Goal: Information Seeking & Learning: Understand process/instructions

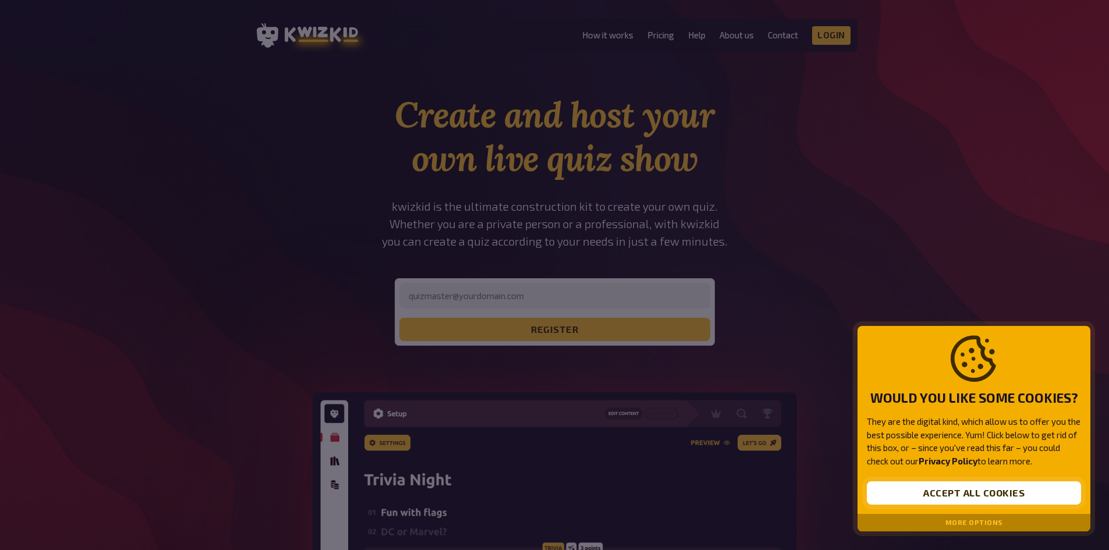
click at [939, 490] on button "Accept all cookies" at bounding box center [974, 493] width 214 height 23
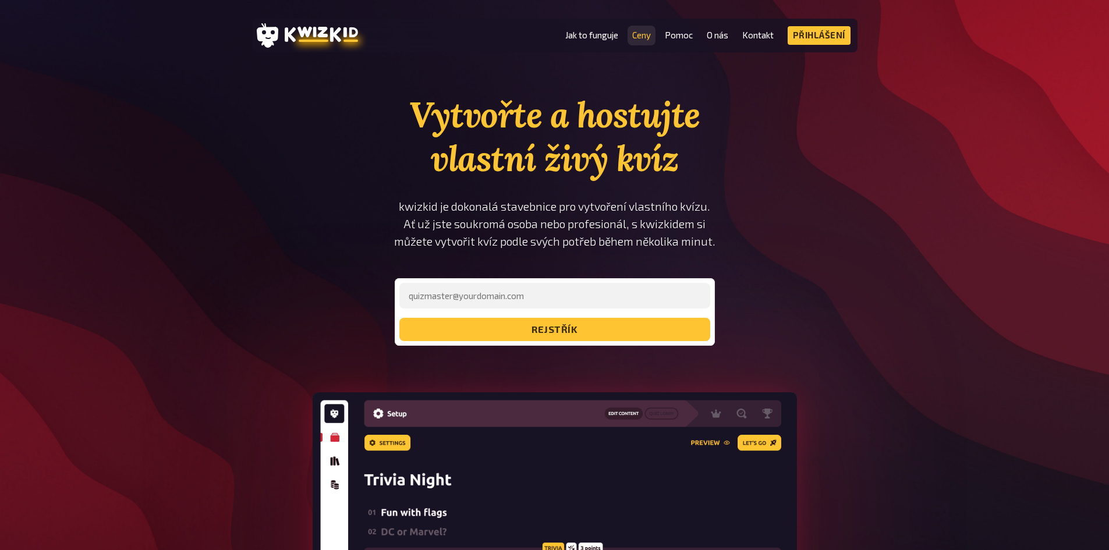
click at [638, 36] on font "Ceny" at bounding box center [641, 35] width 19 height 10
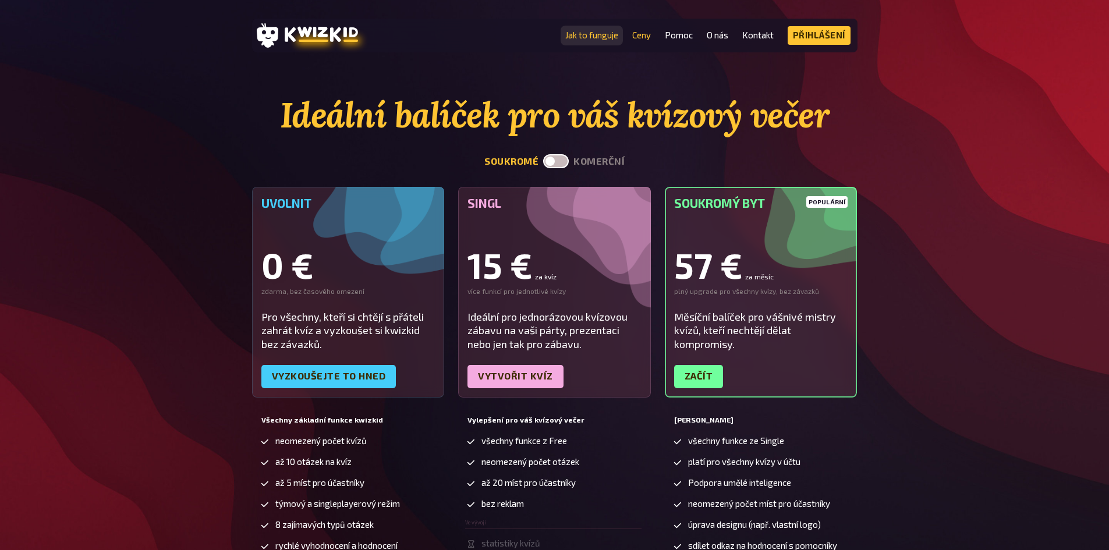
click at [610, 33] on font "Jak to funguje" at bounding box center [591, 35] width 53 height 10
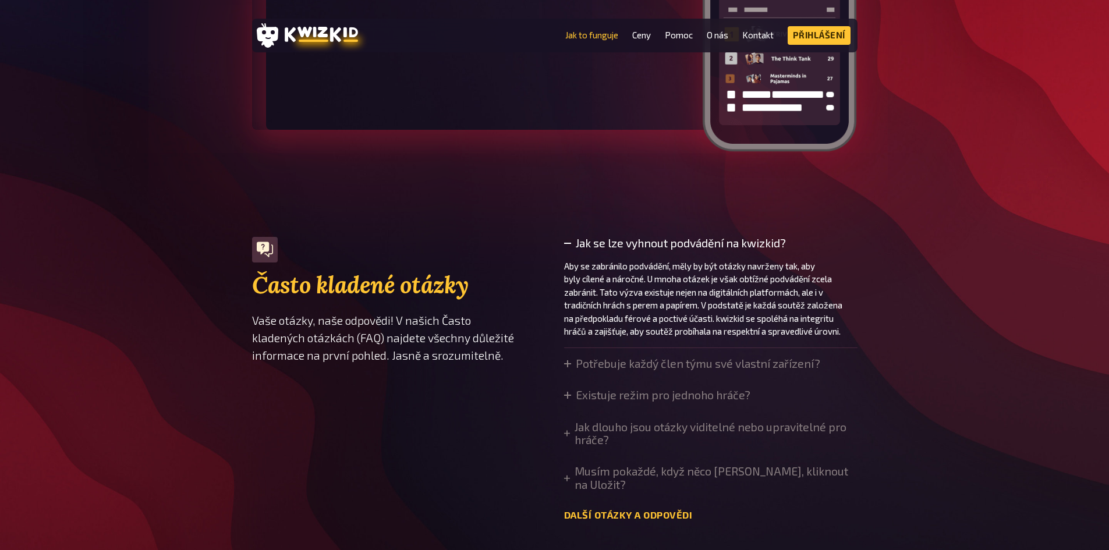
scroll to position [3785, 0]
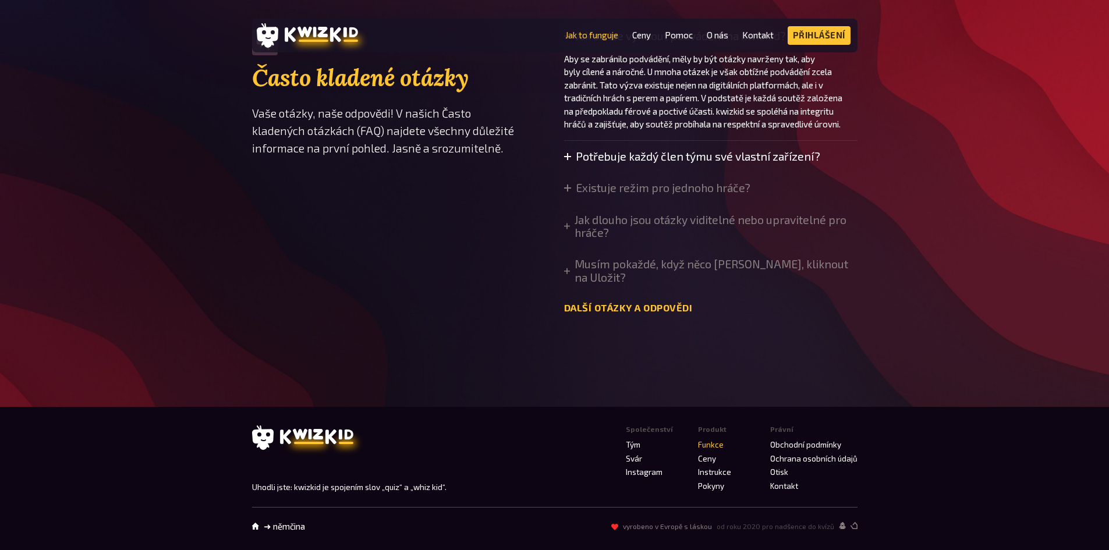
click at [654, 163] on font "Potřebuje každý člen týmu své vlastní zařízení?" at bounding box center [698, 156] width 245 height 13
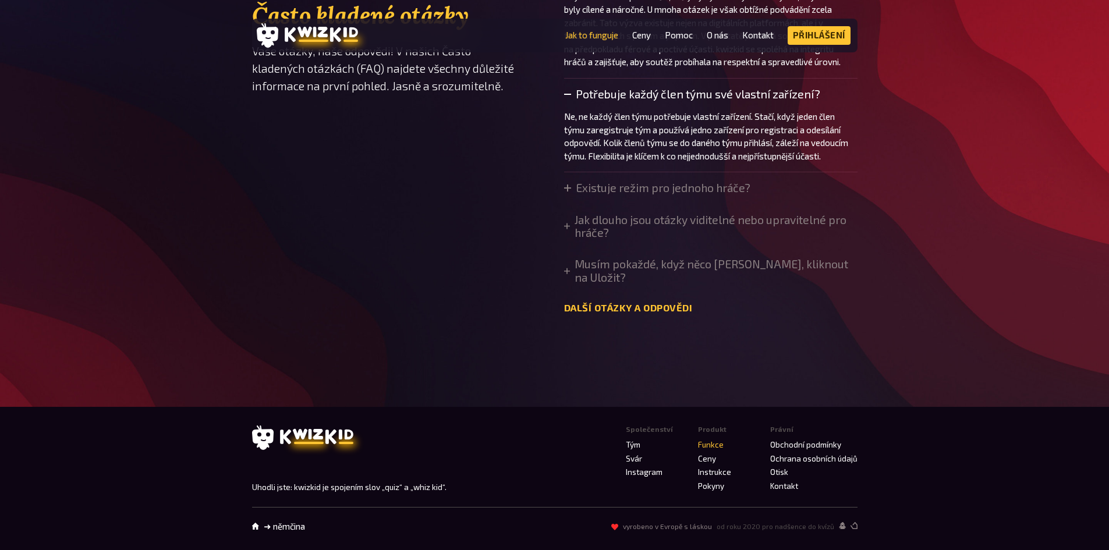
scroll to position [3959, 0]
click at [639, 240] on font "Jak dlouho jsou otázky viditelné nebo upravitelné pro hráče?" at bounding box center [716, 227] width 282 height 26
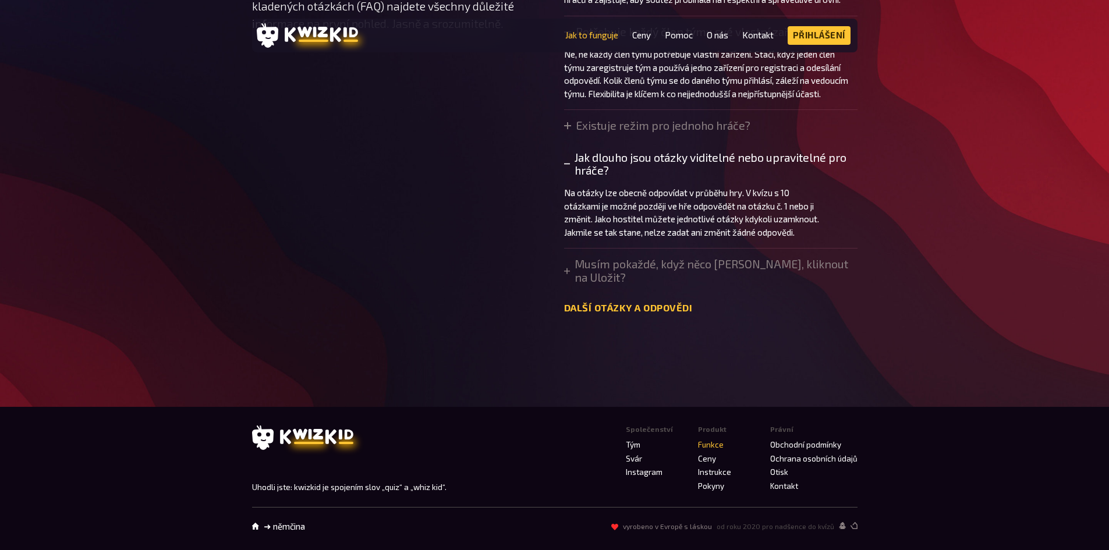
scroll to position [4017, 0]
click at [656, 284] on font "Musím pokaždé, když něco [PERSON_NAME], kliknout na Uložit?" at bounding box center [712, 270] width 274 height 26
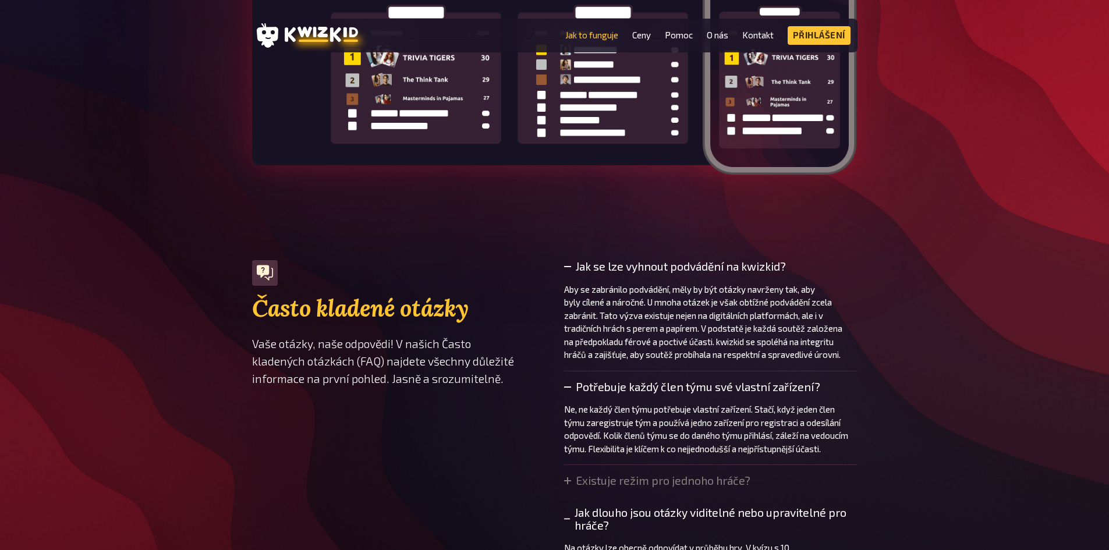
scroll to position [3327, 0]
